Goal: Task Accomplishment & Management: Manage account settings

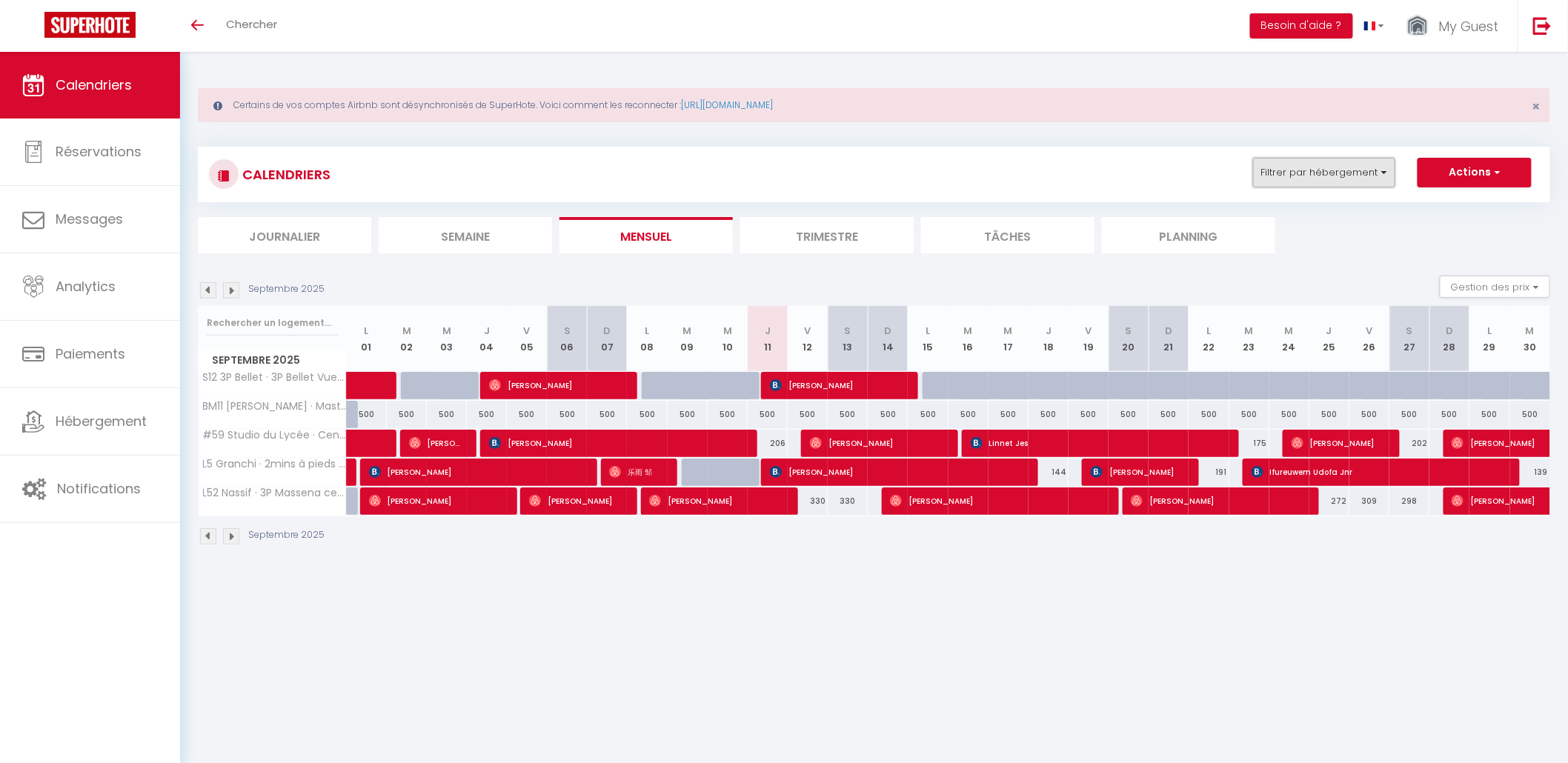
click at [1370, 172] on button "Filtrer par hébergement" at bounding box center [1324, 172] width 142 height 30
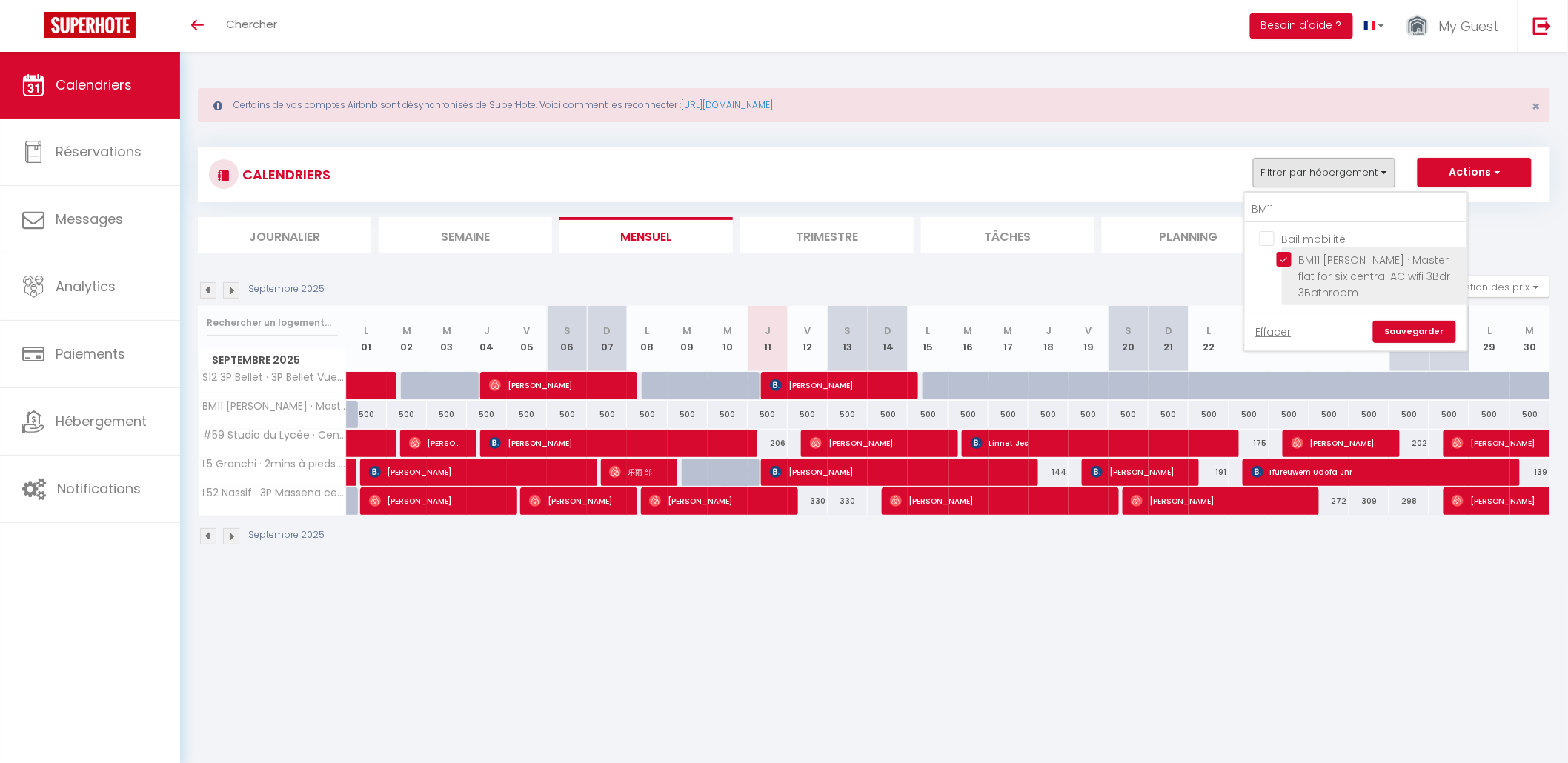
click at [1286, 257] on input "BM11 [PERSON_NAME] · Master flat for six central AC wifi 3Bdr 3Bathroom" at bounding box center [1369, 259] width 186 height 14
checkbox input "false"
click at [1302, 210] on input "BM11" at bounding box center [1356, 209] width 223 height 26
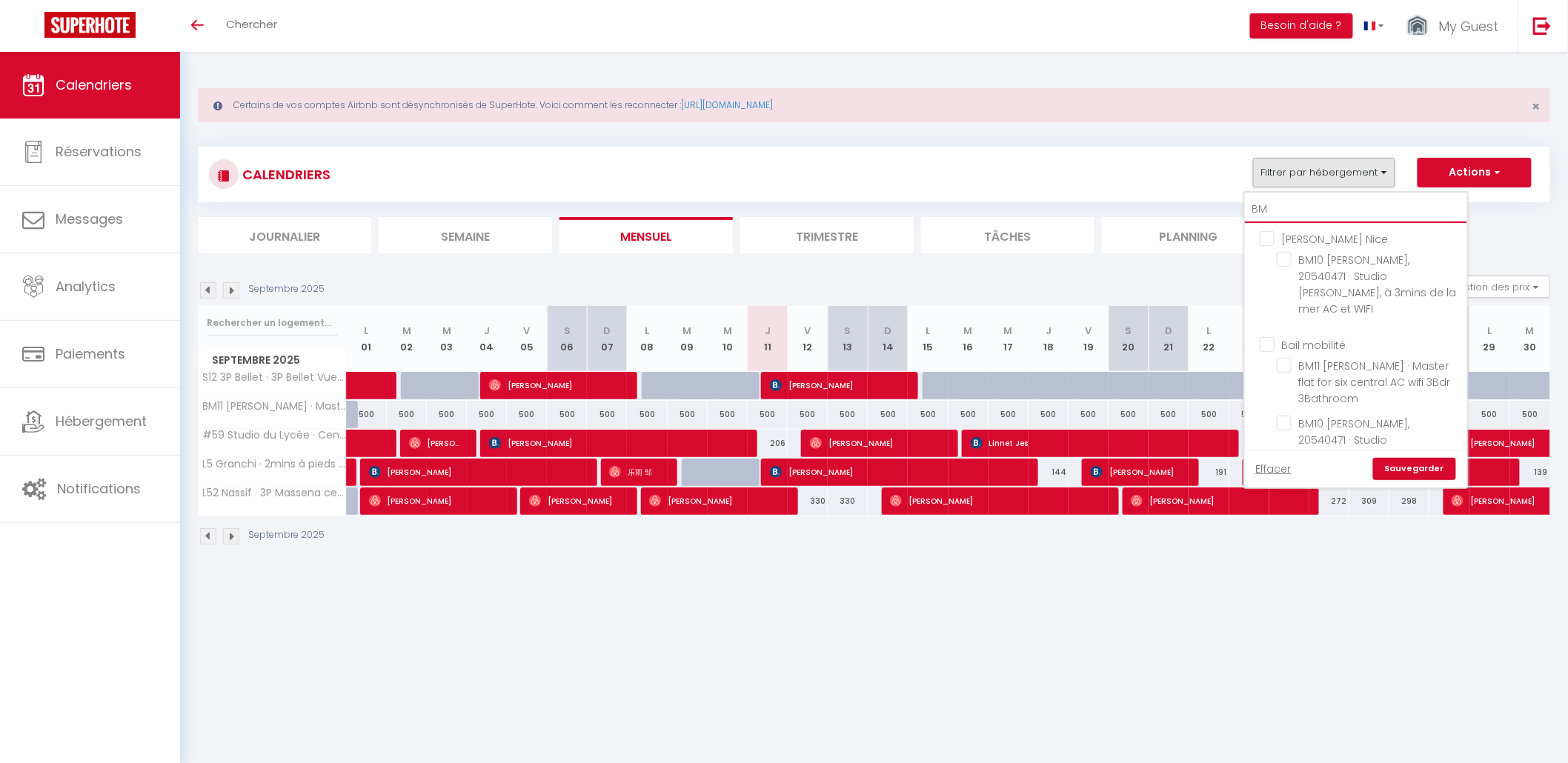
type input "B"
checkbox input "false"
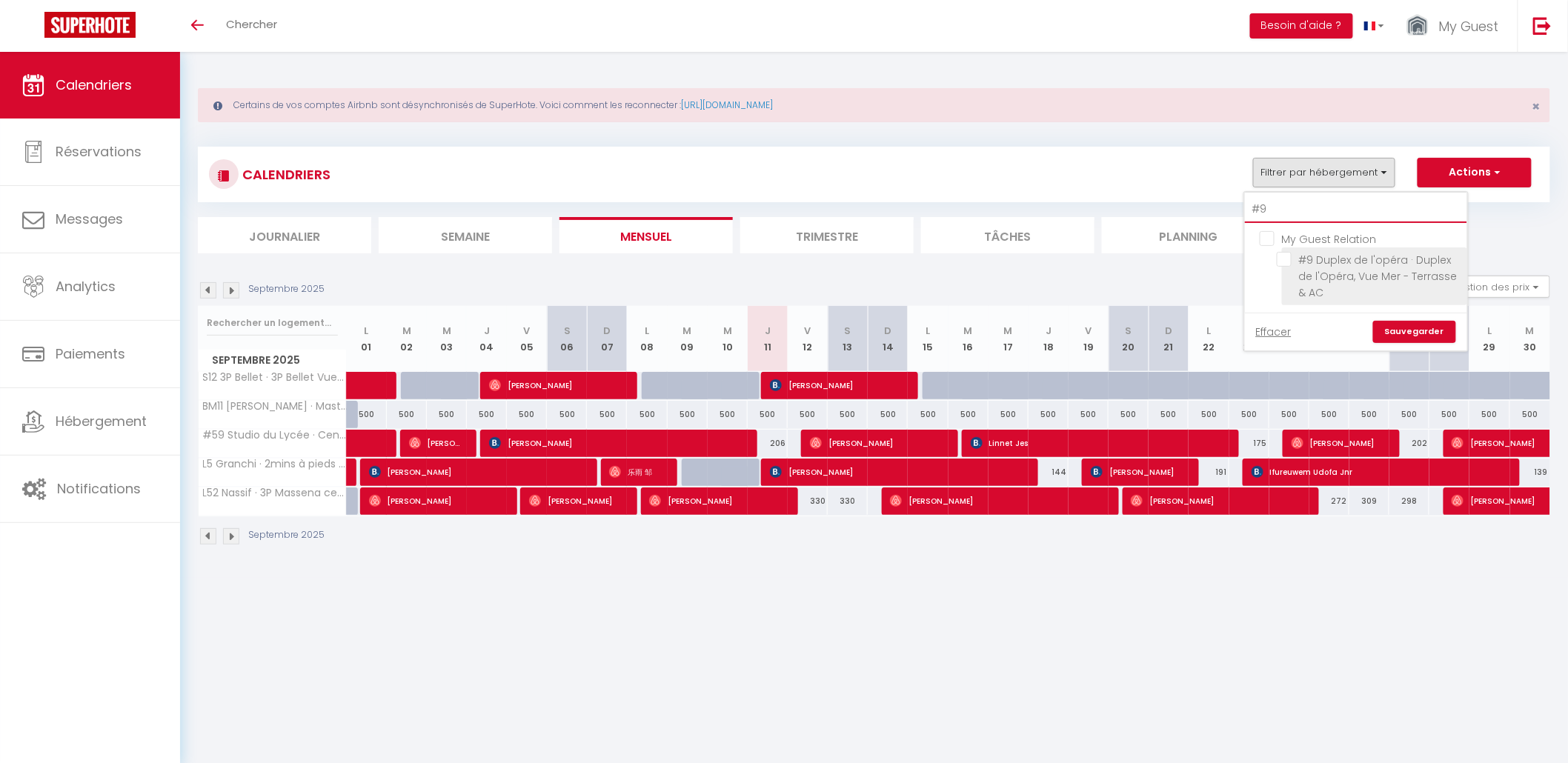
type input "#9"
click at [1287, 259] on input "#9 Duplex de l'opéra · Duplex de l'Opéra, Vue Mer - Terrasse & AC" at bounding box center [1369, 259] width 186 height 14
checkbox input "true"
click at [1406, 333] on link "Sauvegarder" at bounding box center [1415, 331] width 83 height 23
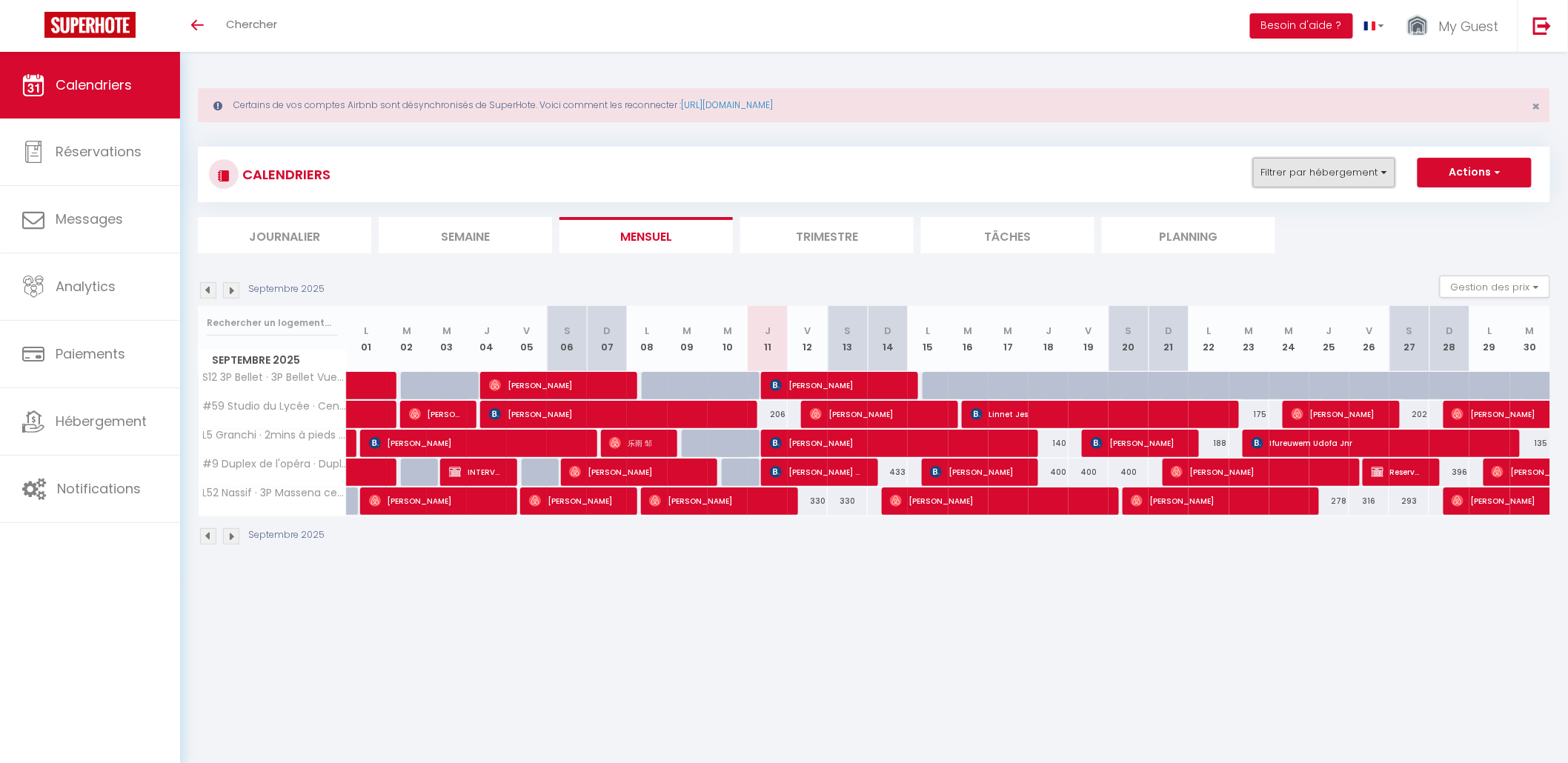
click at [1364, 180] on button "Filtrer par hébergement" at bounding box center [1324, 172] width 142 height 30
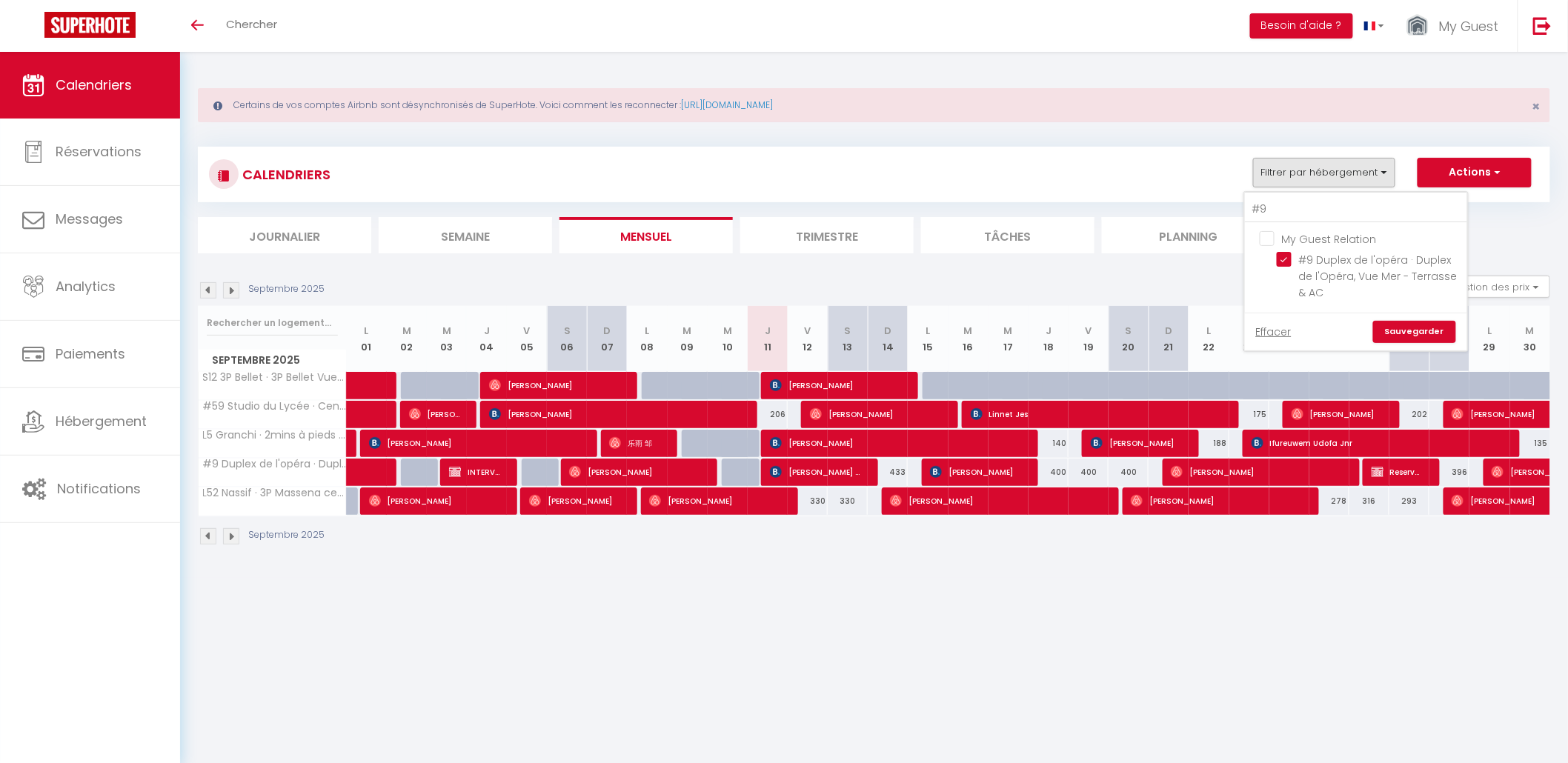
click at [1270, 236] on input "My Guest Relation" at bounding box center [1372, 238] width 223 height 14
checkbox input "false"
click at [1290, 257] on input "#9 Duplex de l'opéra · Duplex de l'Opéra, Vue Mer - Terrasse & AC" at bounding box center [1369, 259] width 186 height 14
checkbox input "true"
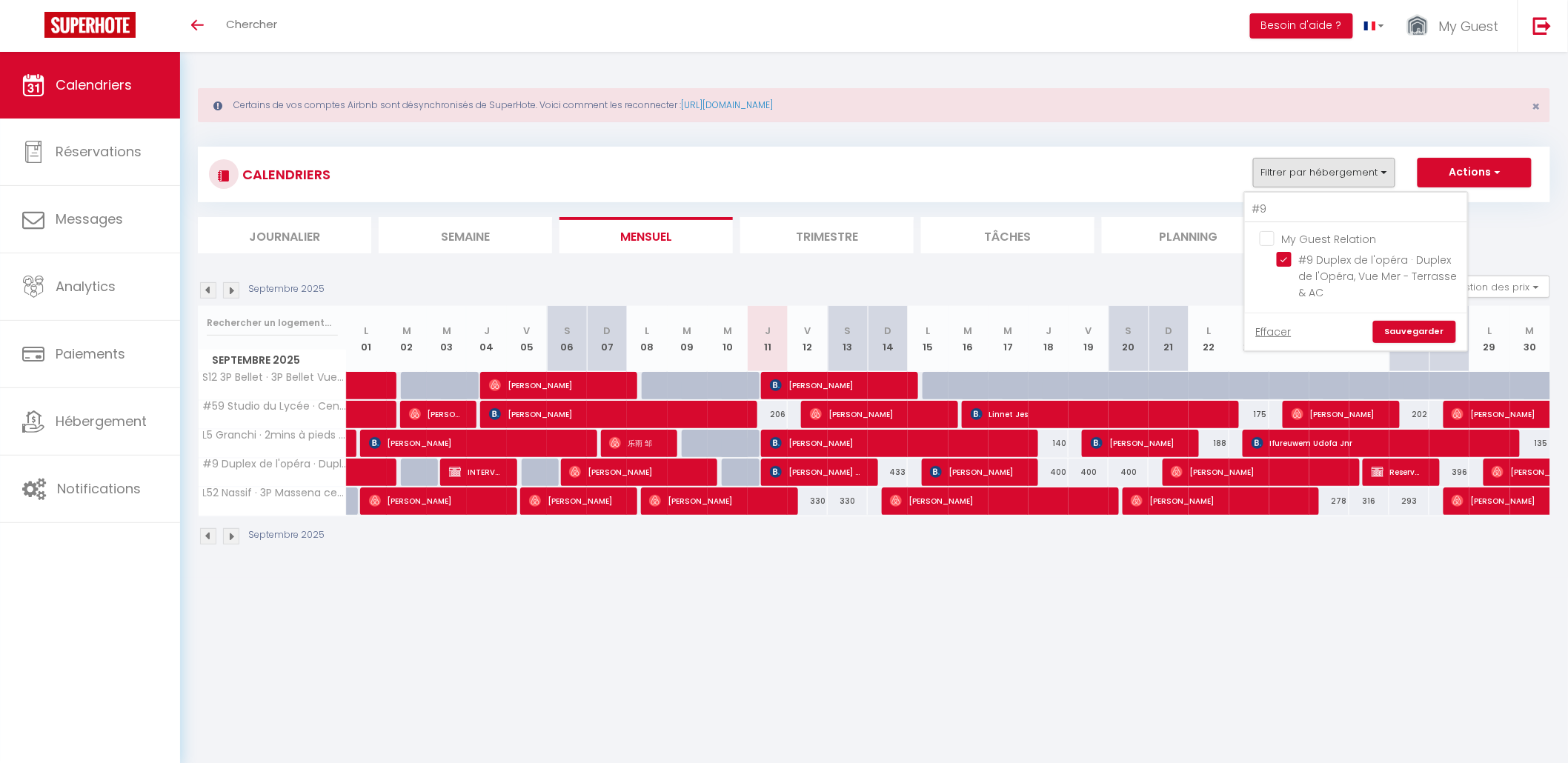
click at [1399, 329] on link "Sauvegarder" at bounding box center [1415, 331] width 83 height 23
